Goal: Information Seeking & Learning: Check status

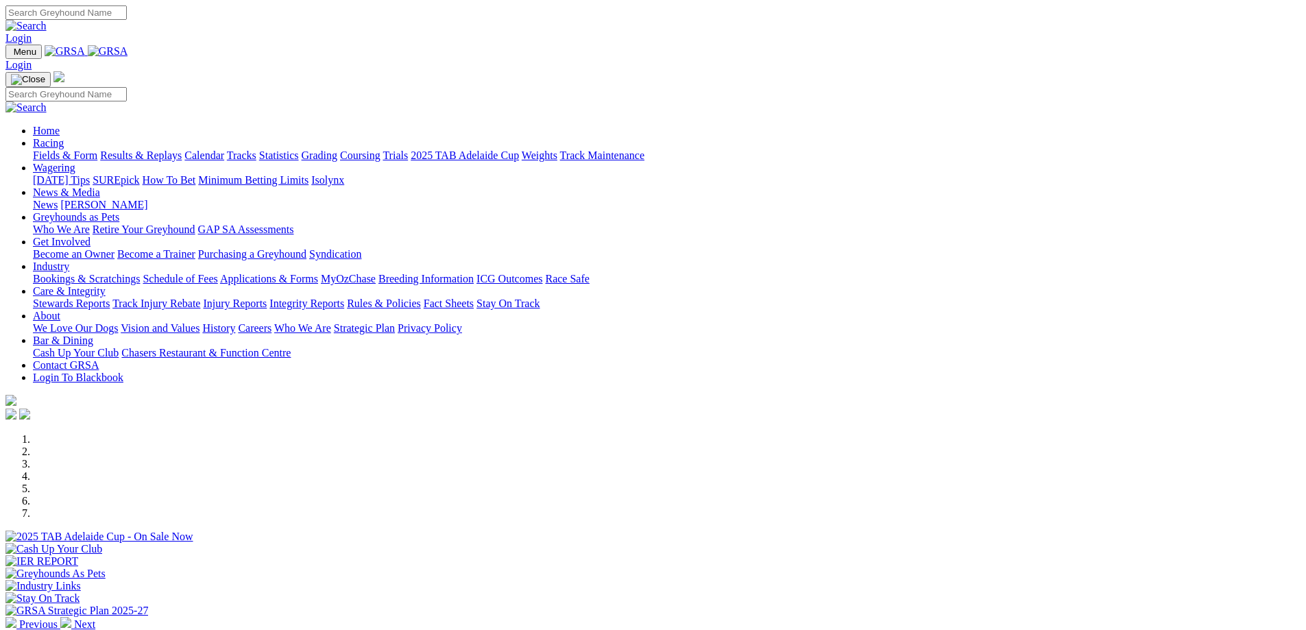
click at [182, 149] on link "Results & Replays" at bounding box center [141, 155] width 82 height 12
